Goal: Information Seeking & Learning: Obtain resource

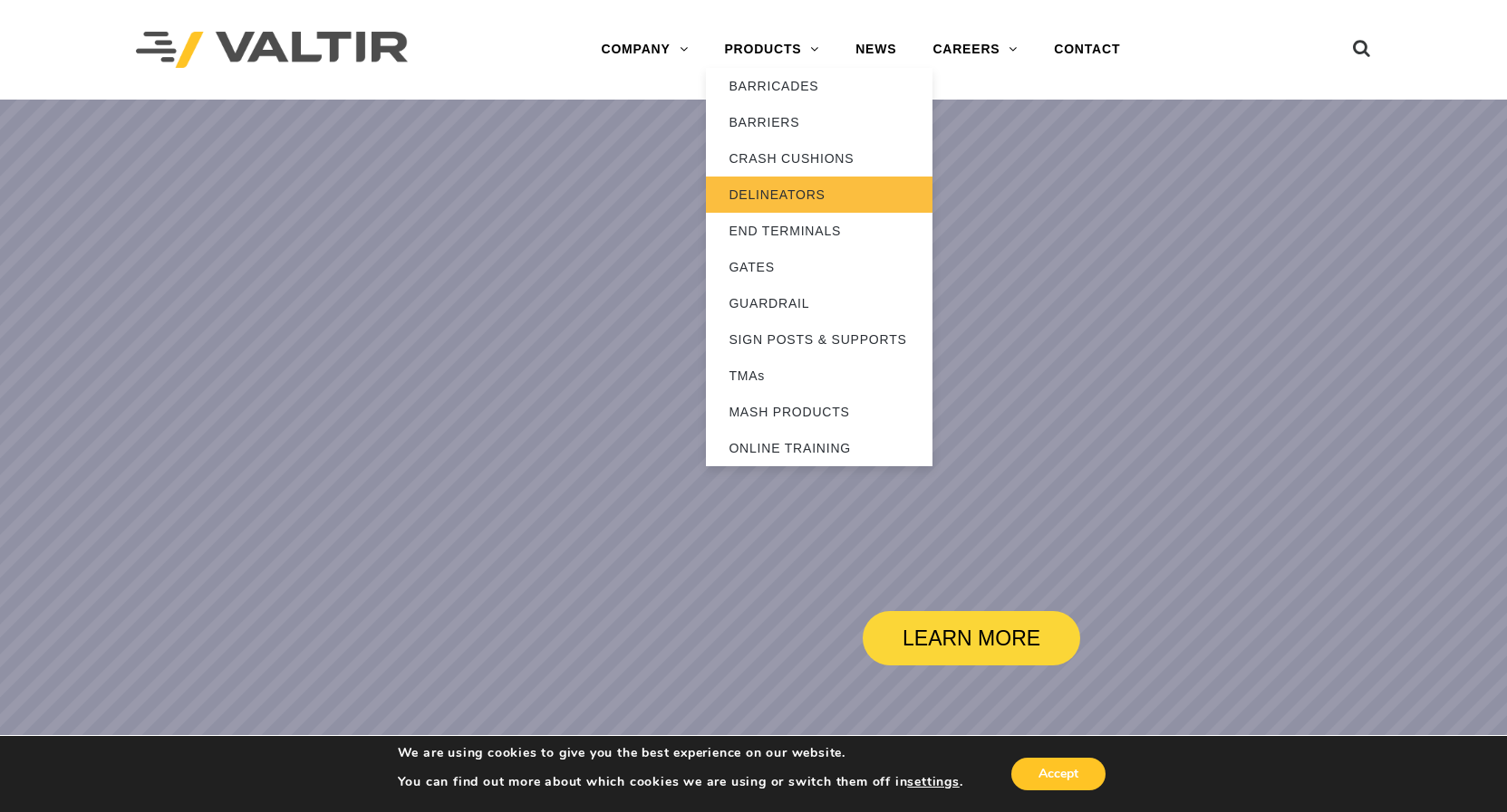
click at [767, 190] on link "DELINEATORS" at bounding box center [818, 194] width 227 height 36
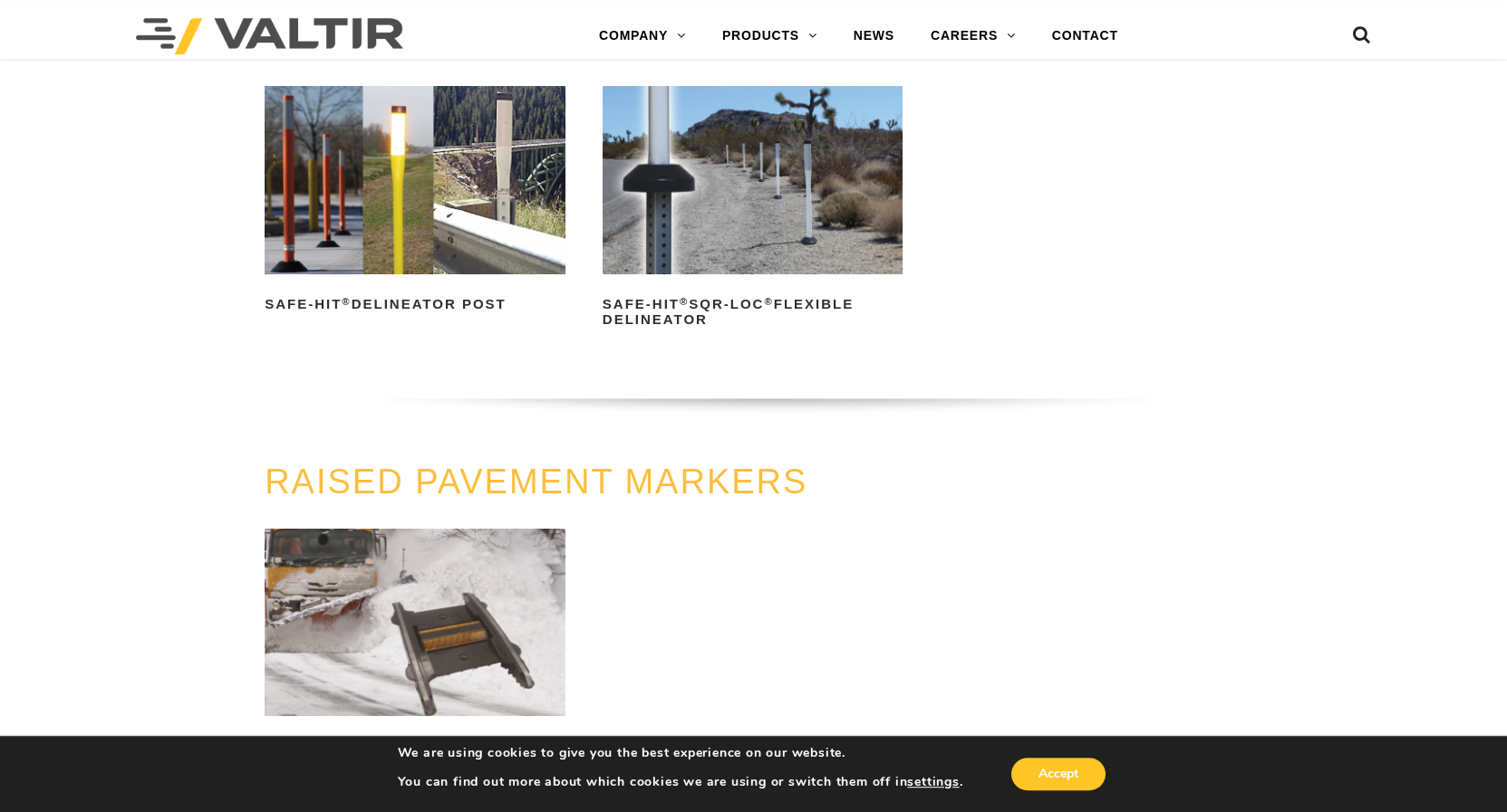
scroll to position [647, 0]
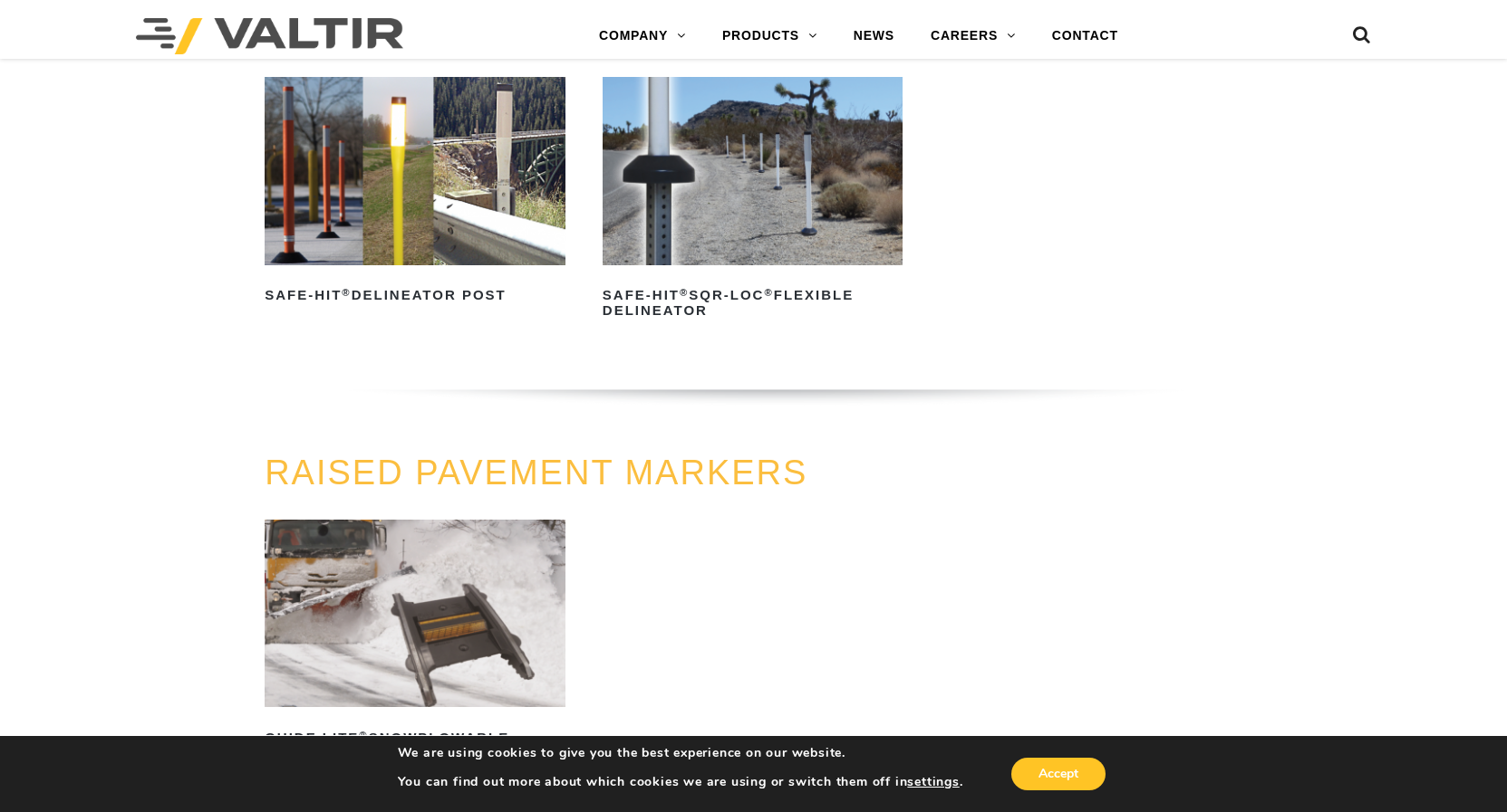
click at [391, 237] on img at bounding box center [415, 170] width 301 height 188
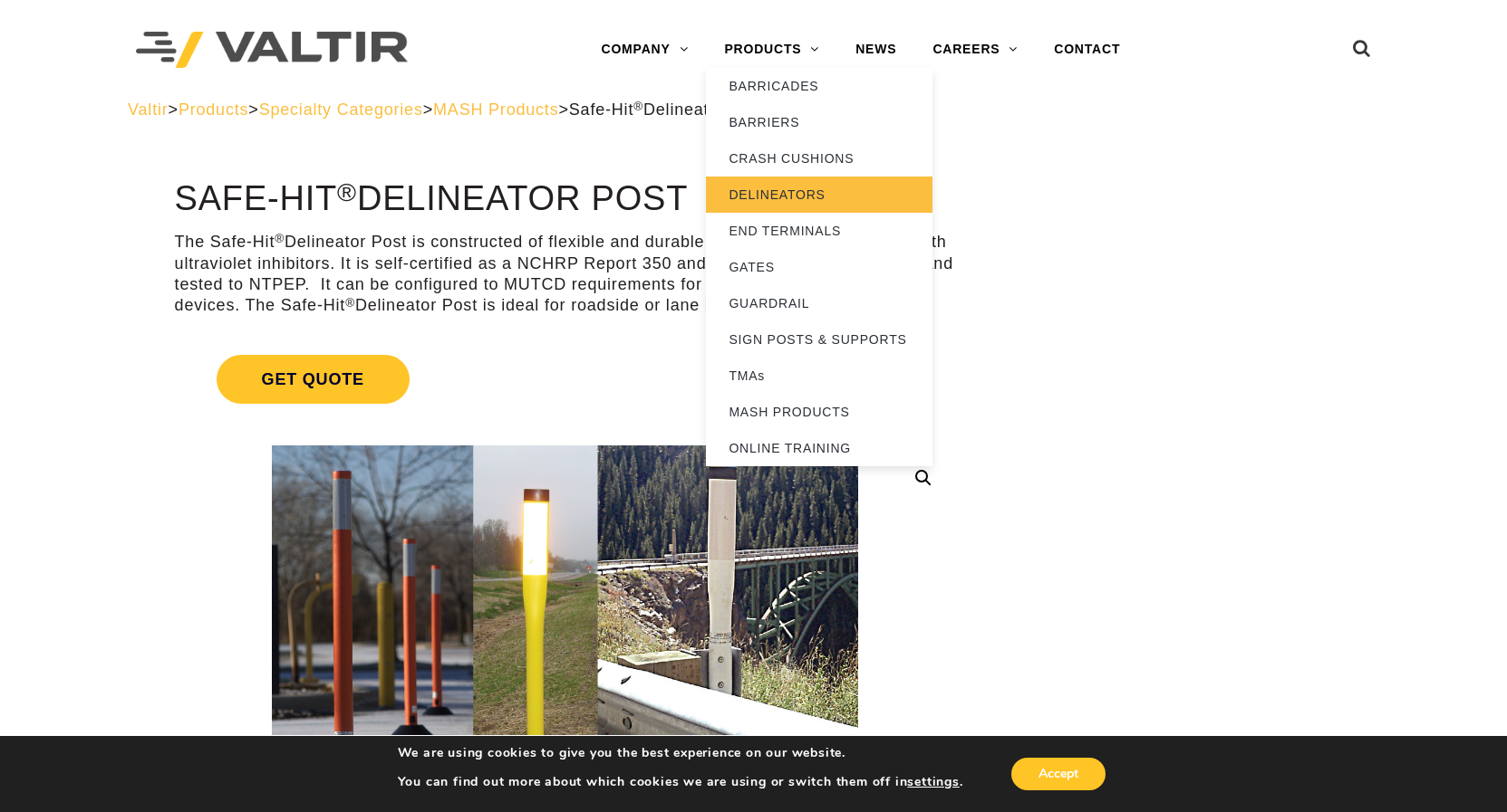
click at [772, 204] on link "DELINEATORS" at bounding box center [818, 194] width 227 height 36
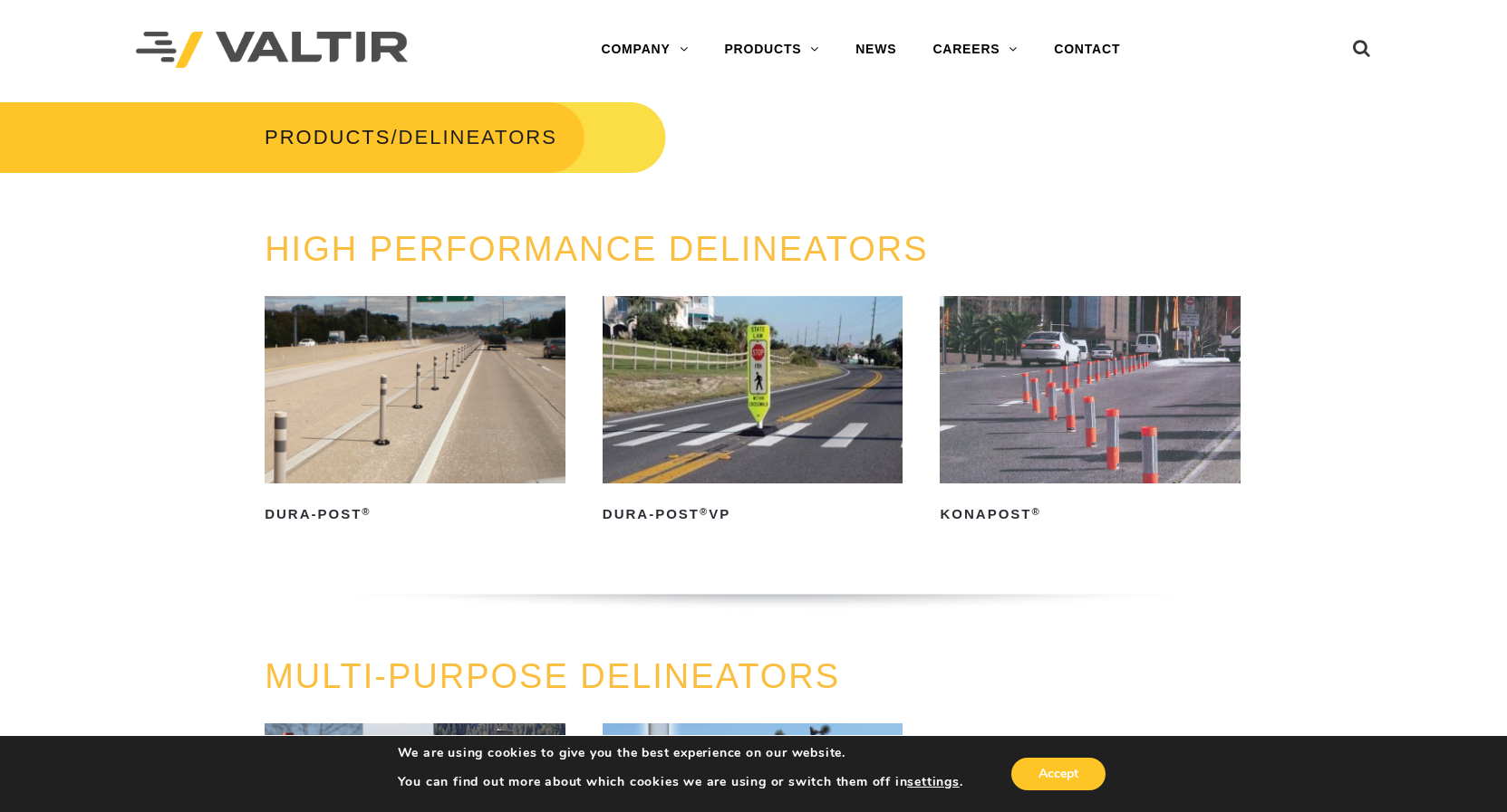
click at [363, 386] on img at bounding box center [415, 390] width 301 height 188
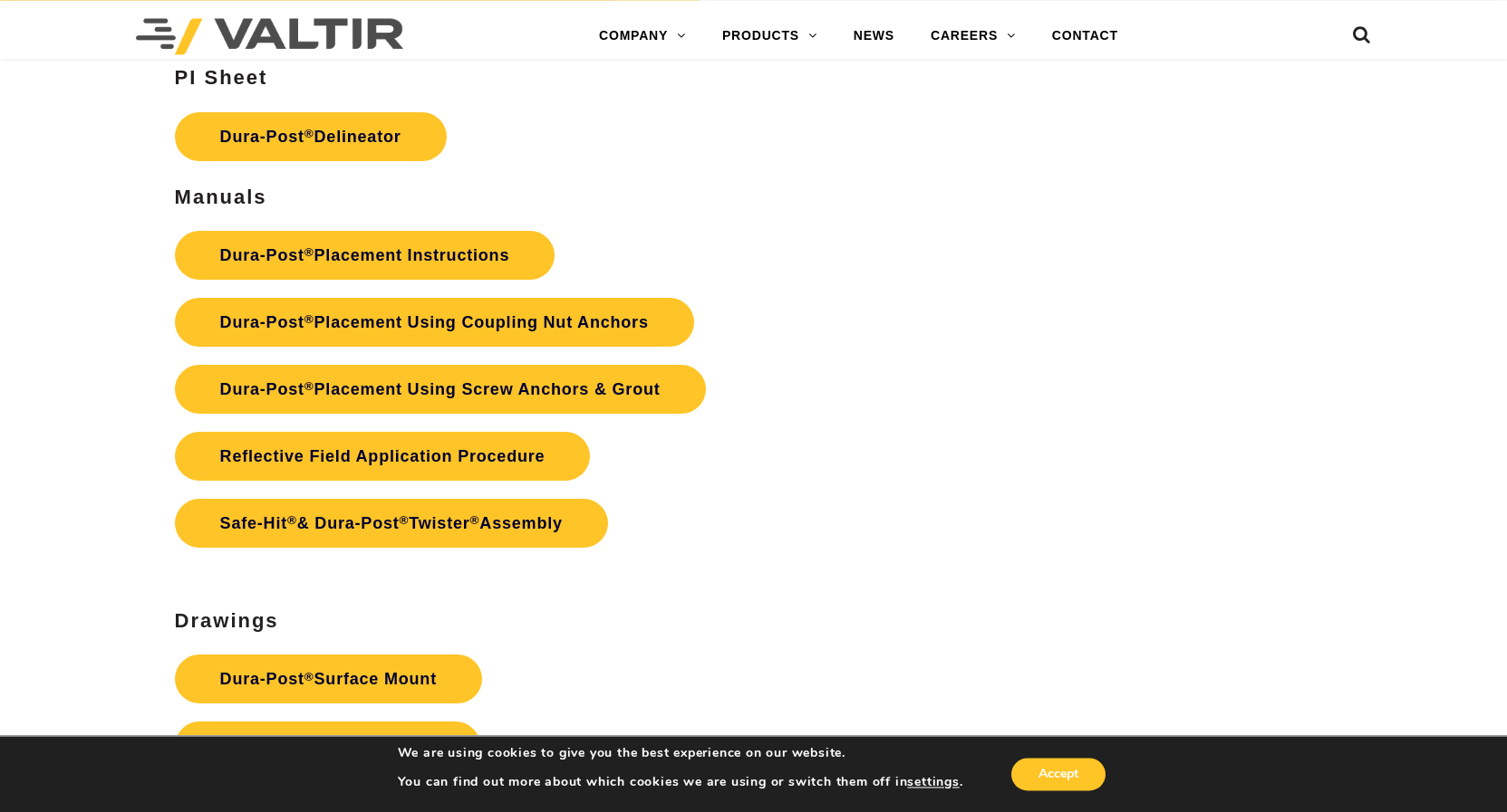
scroll to position [4711, 0]
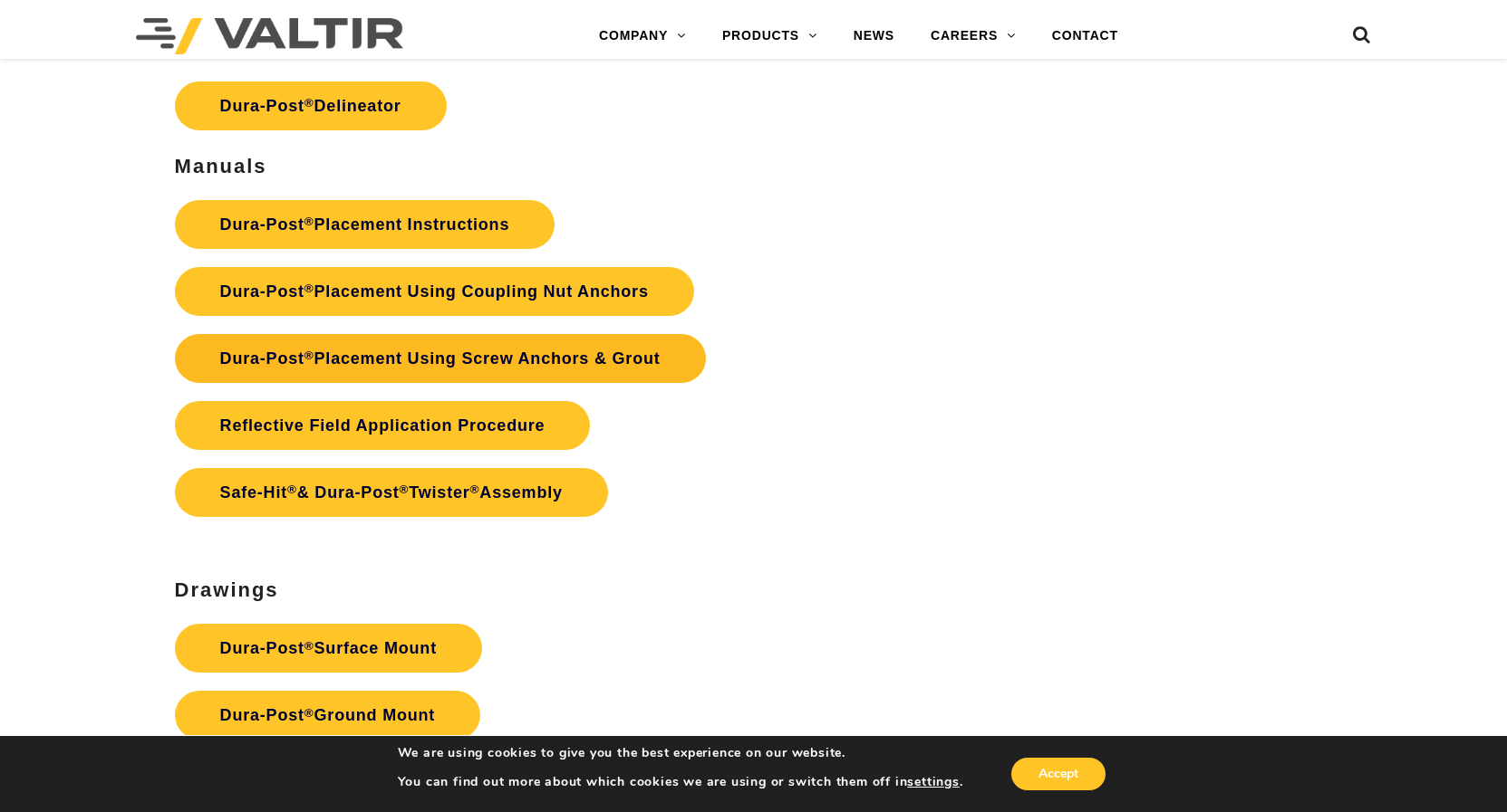
click at [387, 369] on link "Dura-Post ® Placement Using Screw Anchors & Grout" at bounding box center [440, 358] width 530 height 49
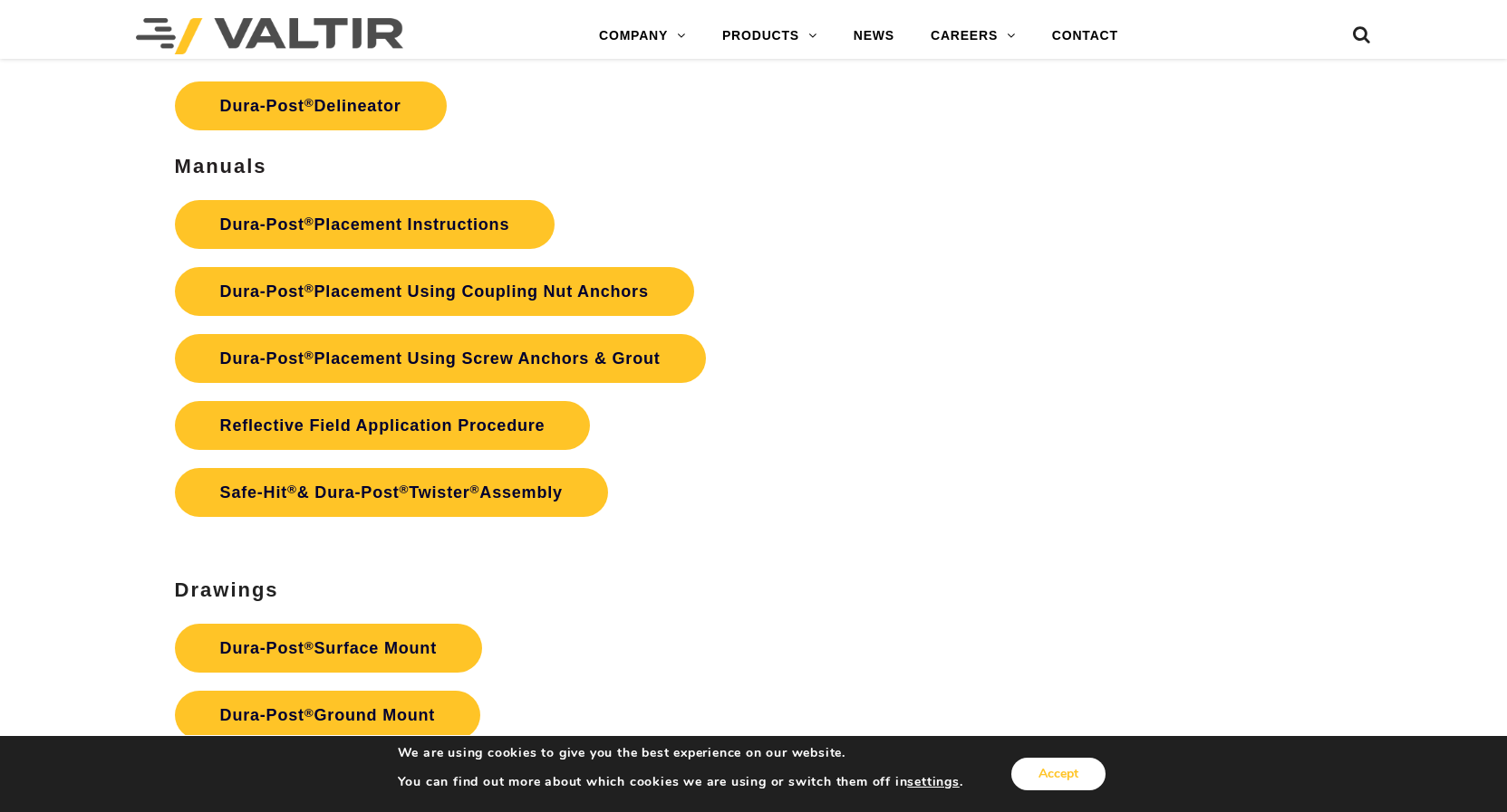
click at [1065, 781] on button "Accept" at bounding box center [1058, 774] width 94 height 32
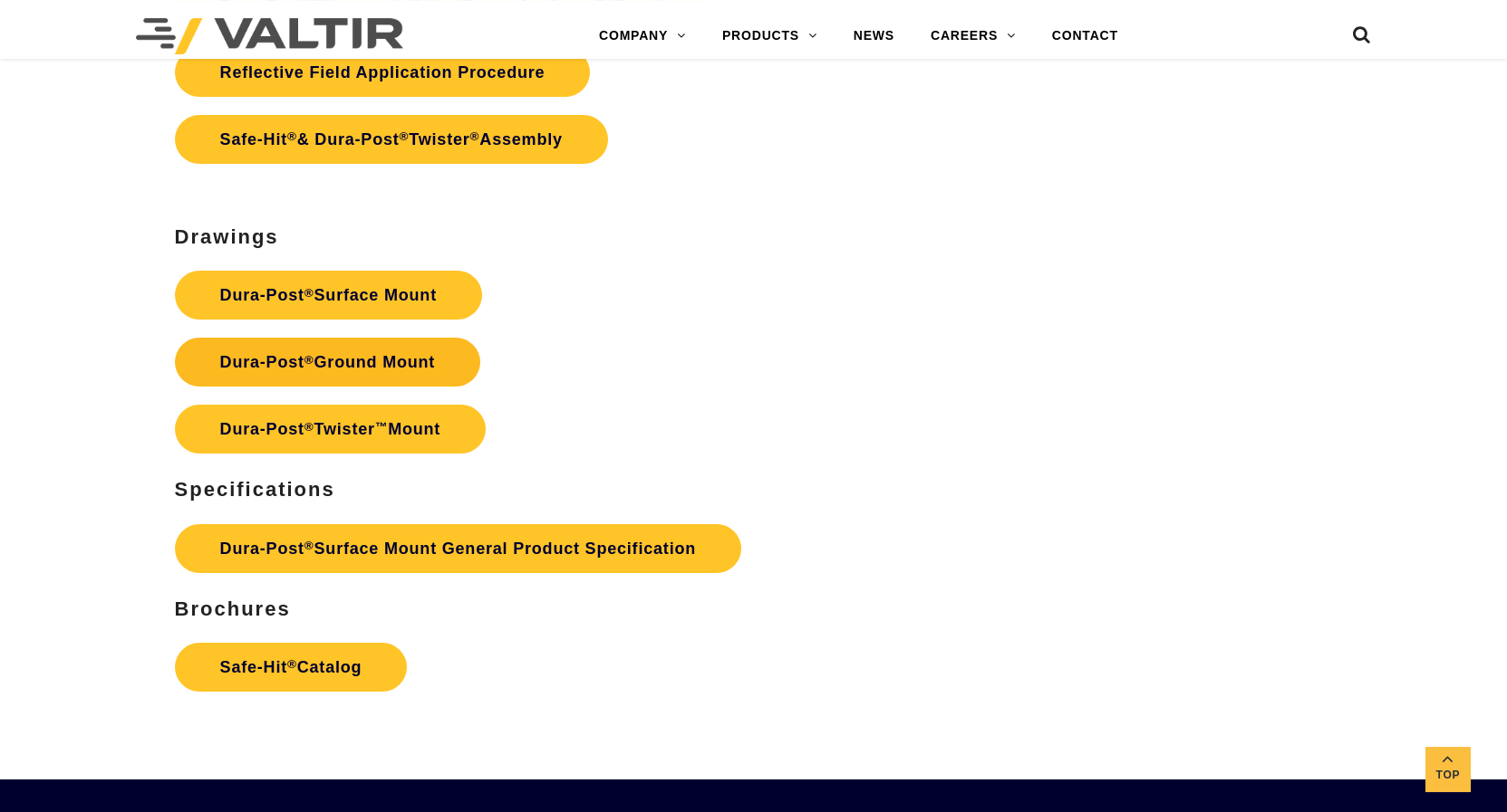
scroll to position [5080, 0]
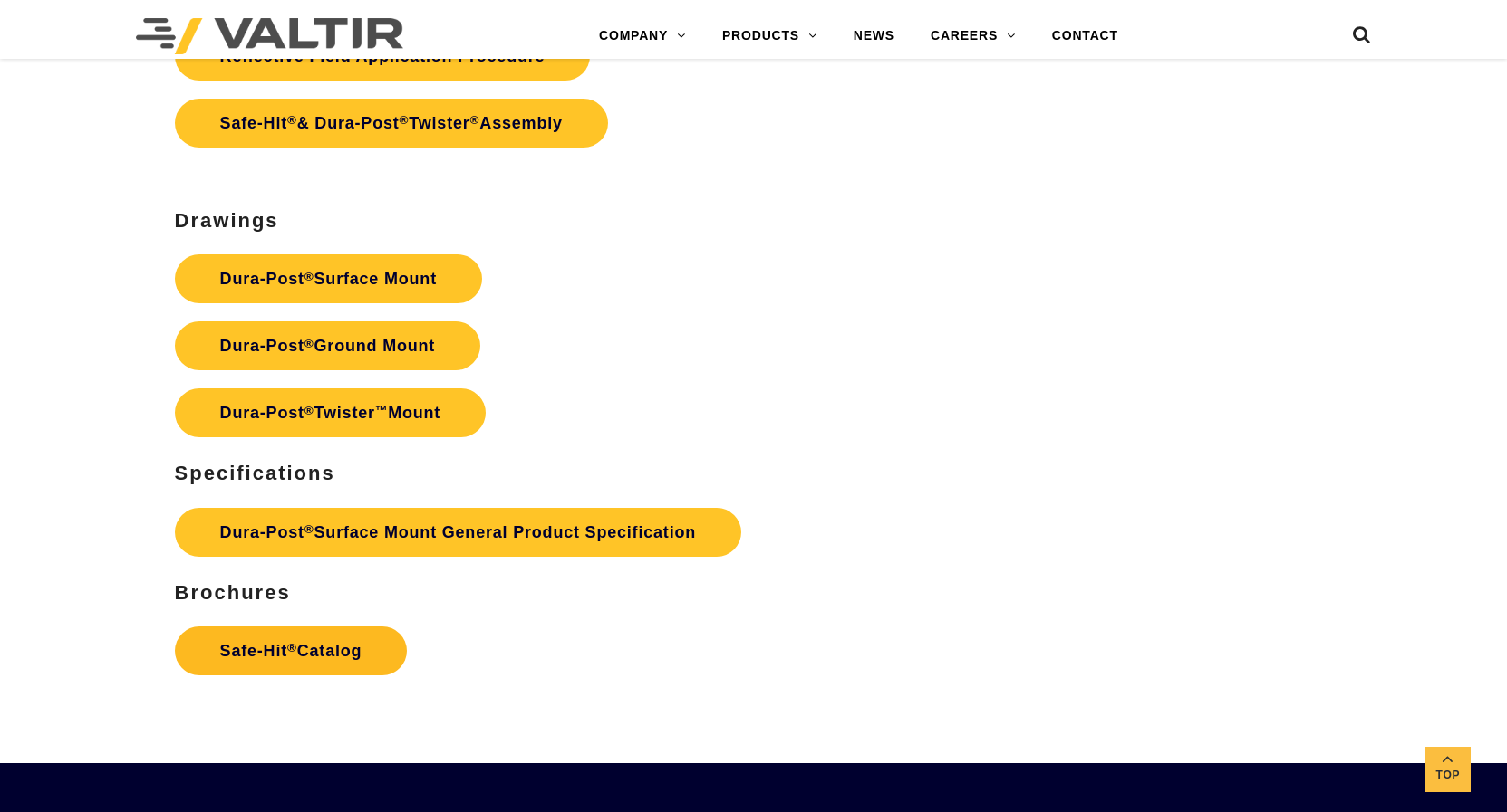
click at [276, 664] on link "Safe-Hit ® Catalog" at bounding box center [291, 651] width 233 height 49
